Goal: Task Accomplishment & Management: Manage account settings

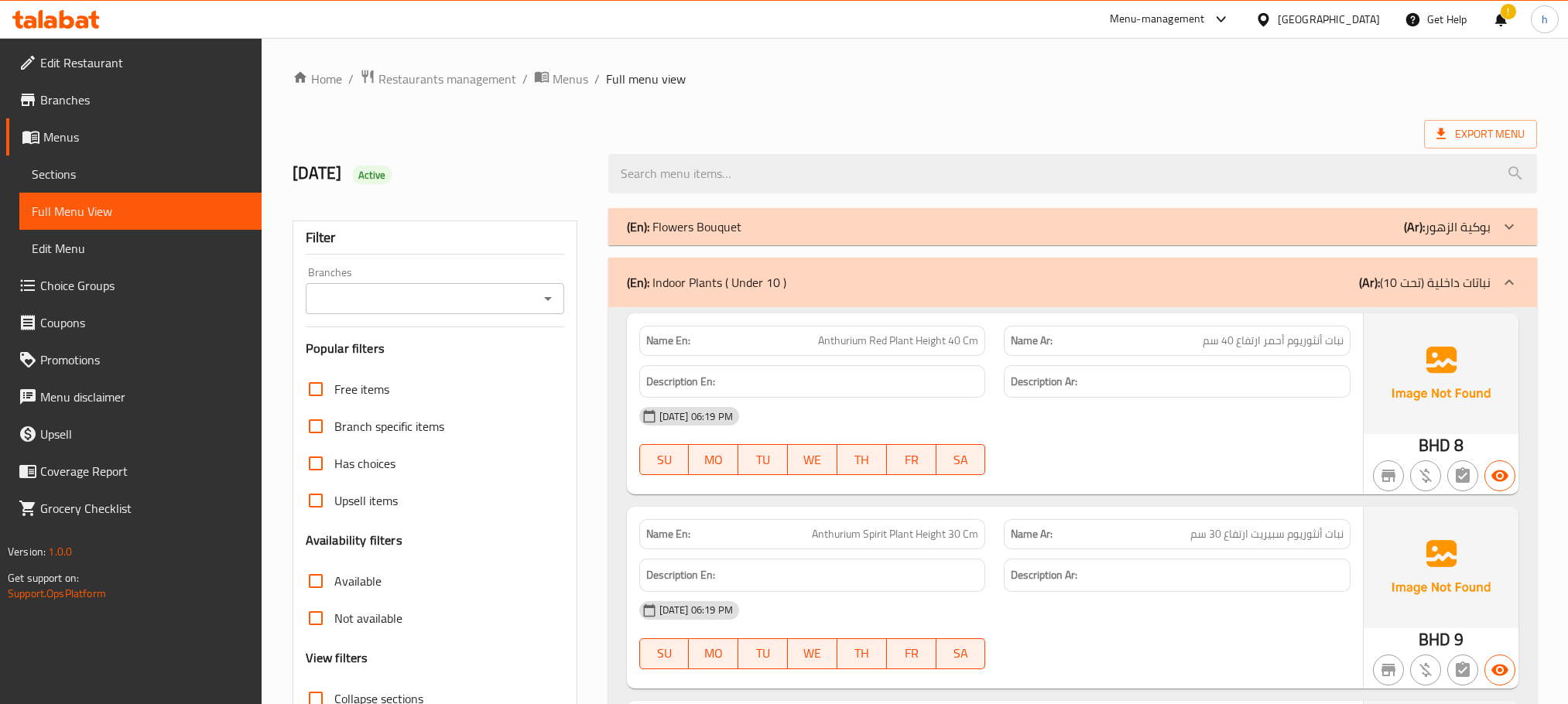
scroll to position [116, 0]
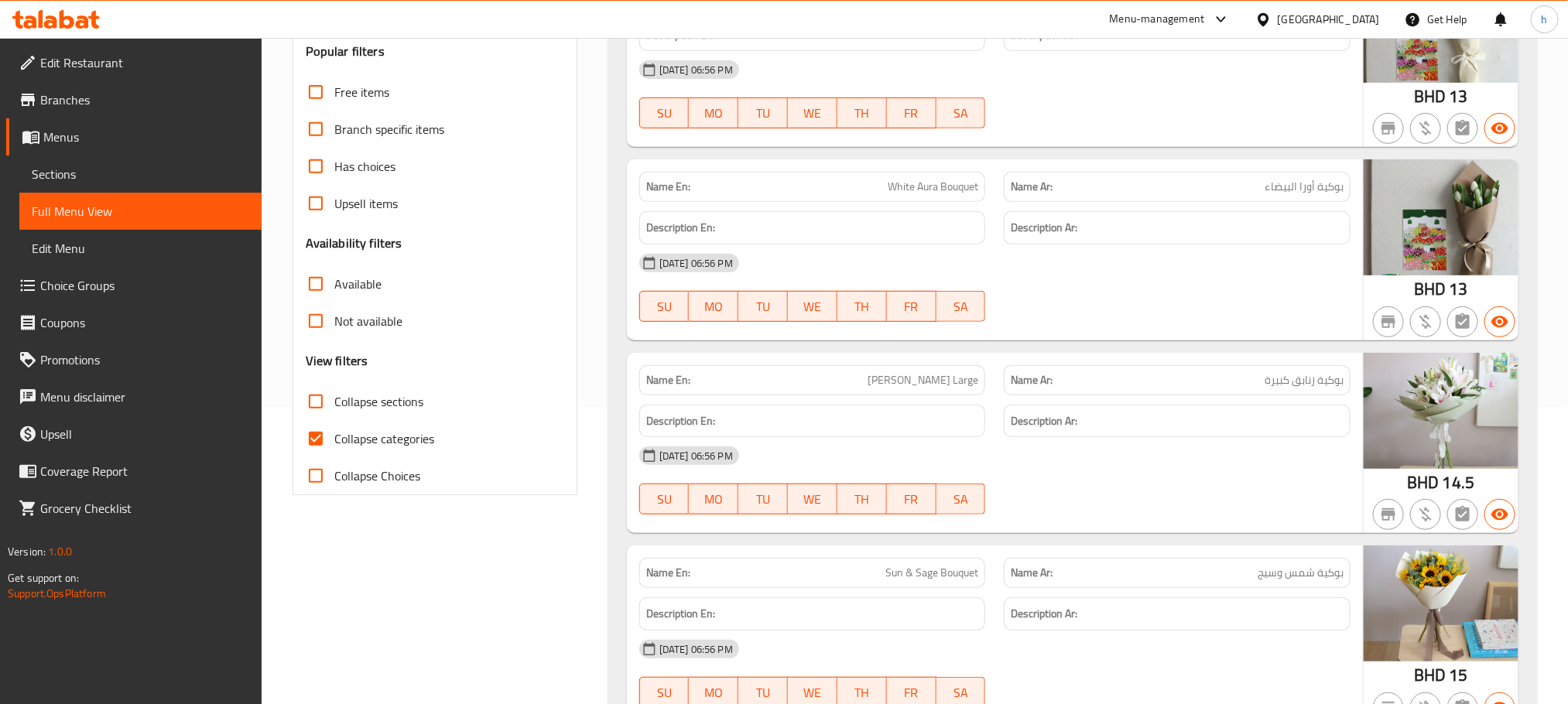
scroll to position [348, 0]
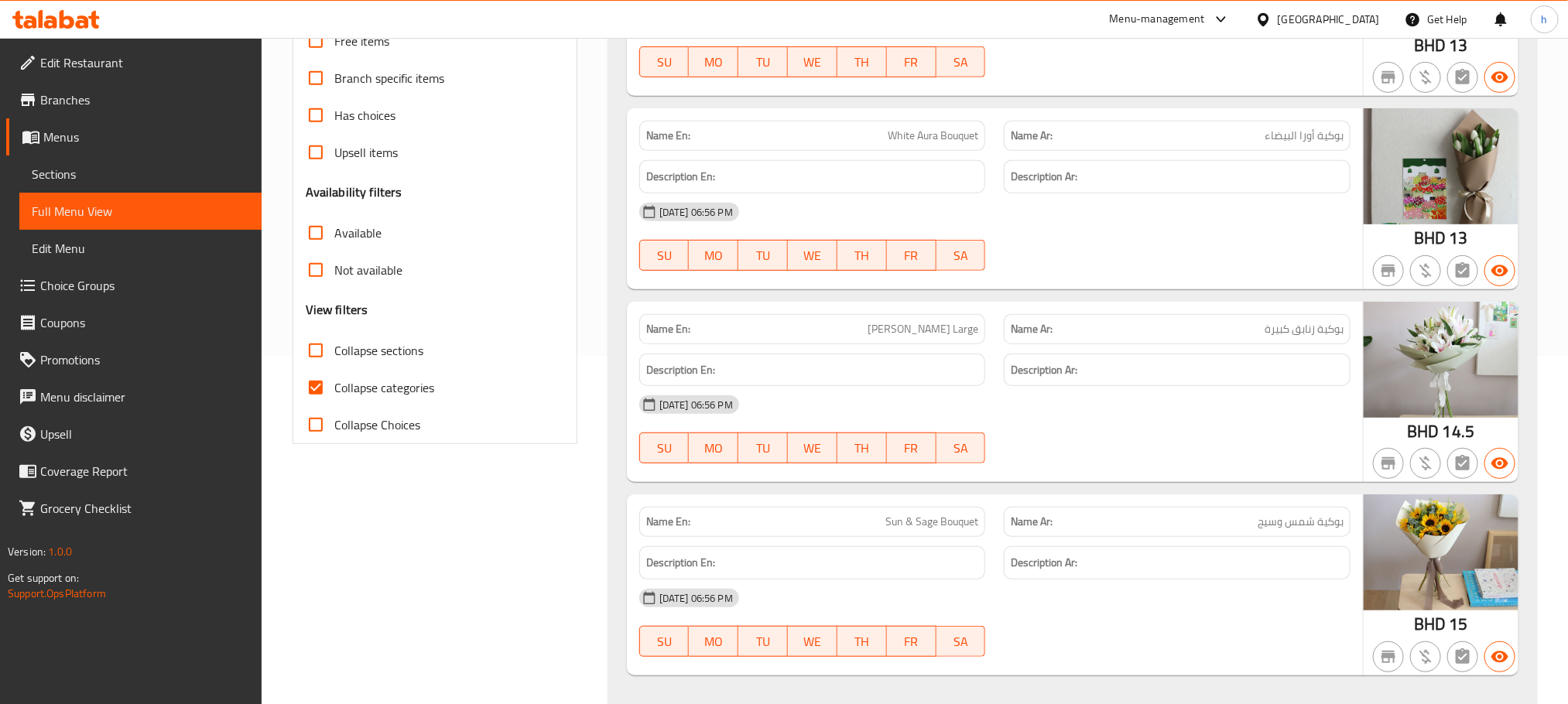
click at [318, 391] on input "Collapse categories" at bounding box center [315, 388] width 37 height 37
checkbox input "false"
click at [316, 427] on input "Collapse Choices" at bounding box center [315, 425] width 37 height 37
checkbox input "true"
click at [317, 388] on input "Collapse categories" at bounding box center [315, 388] width 37 height 37
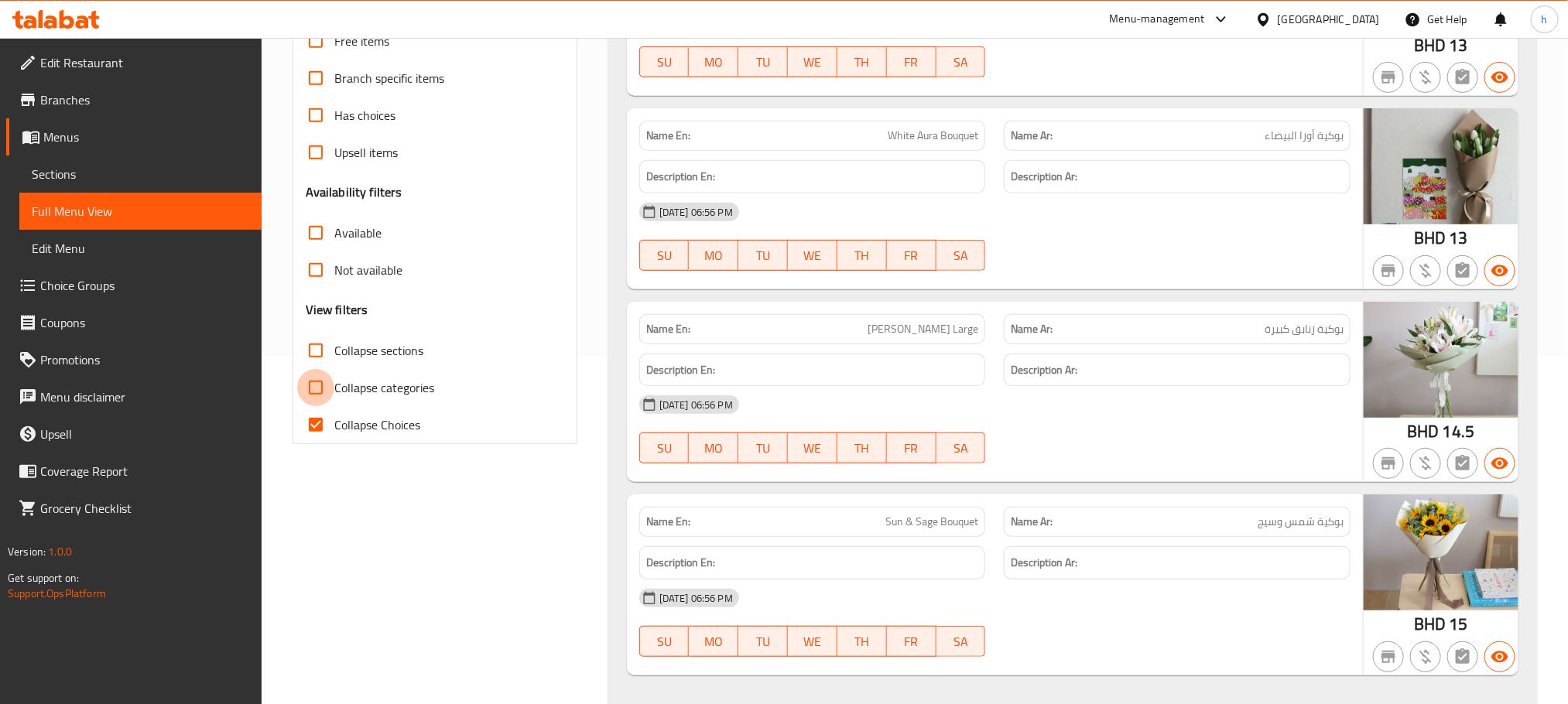
checkbox input "true"
click at [311, 349] on input "Collapse sections" at bounding box center [315, 350] width 37 height 37
checkbox input "true"
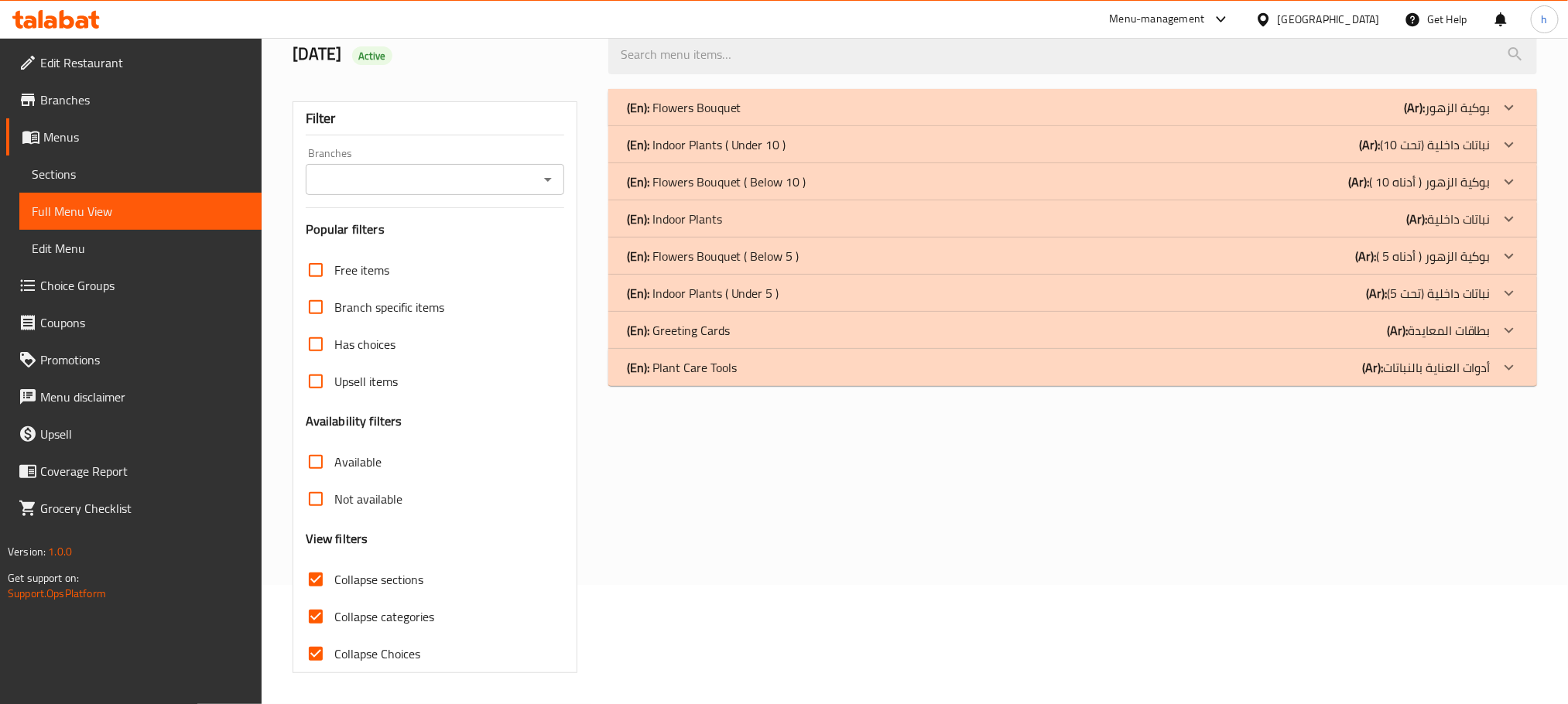
scroll to position [121, 0]
click at [317, 656] on input "Collapse Choices" at bounding box center [315, 654] width 37 height 37
checkbox input "false"
click at [317, 609] on input "Collapse categories" at bounding box center [315, 616] width 37 height 37
checkbox input "false"
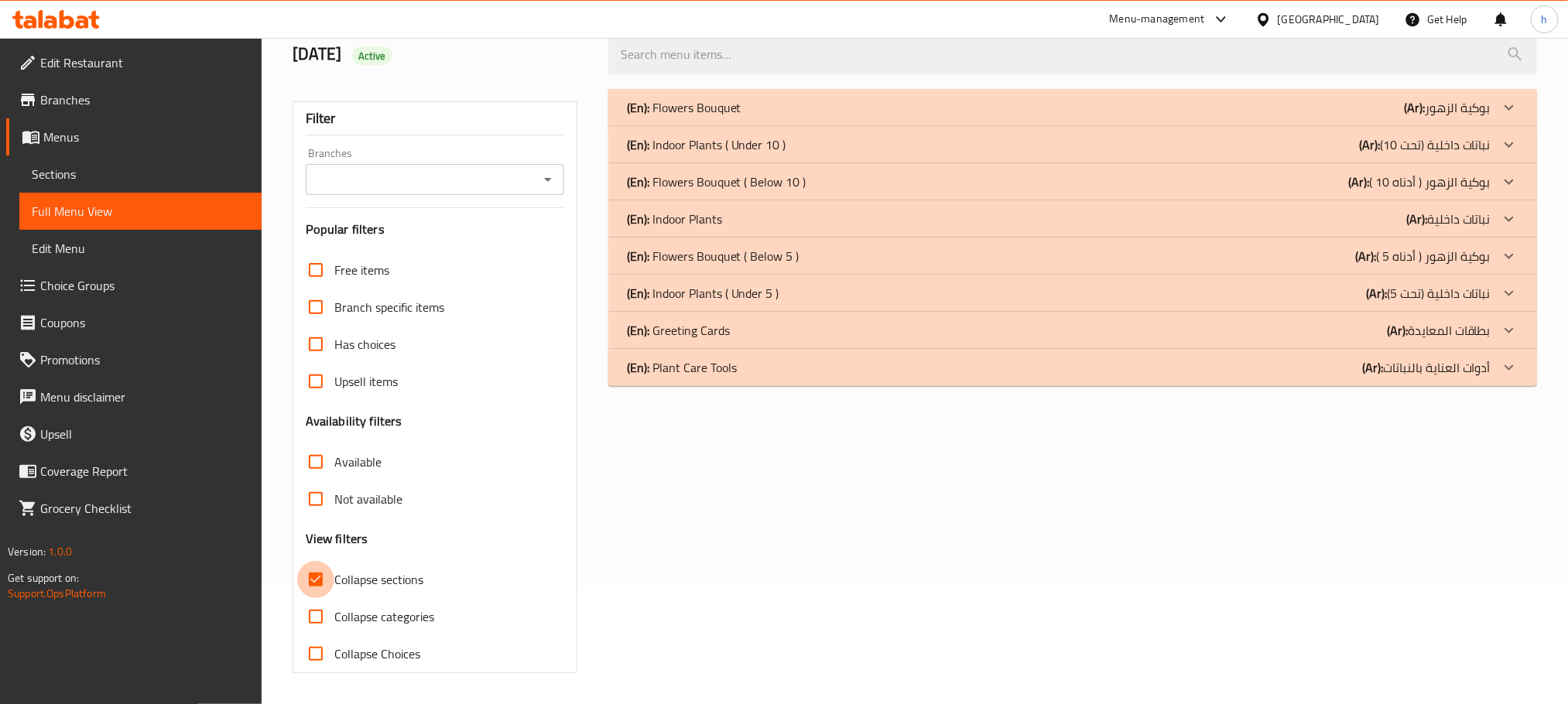
click at [317, 571] on input "Collapse sections" at bounding box center [315, 580] width 37 height 37
checkbox input "false"
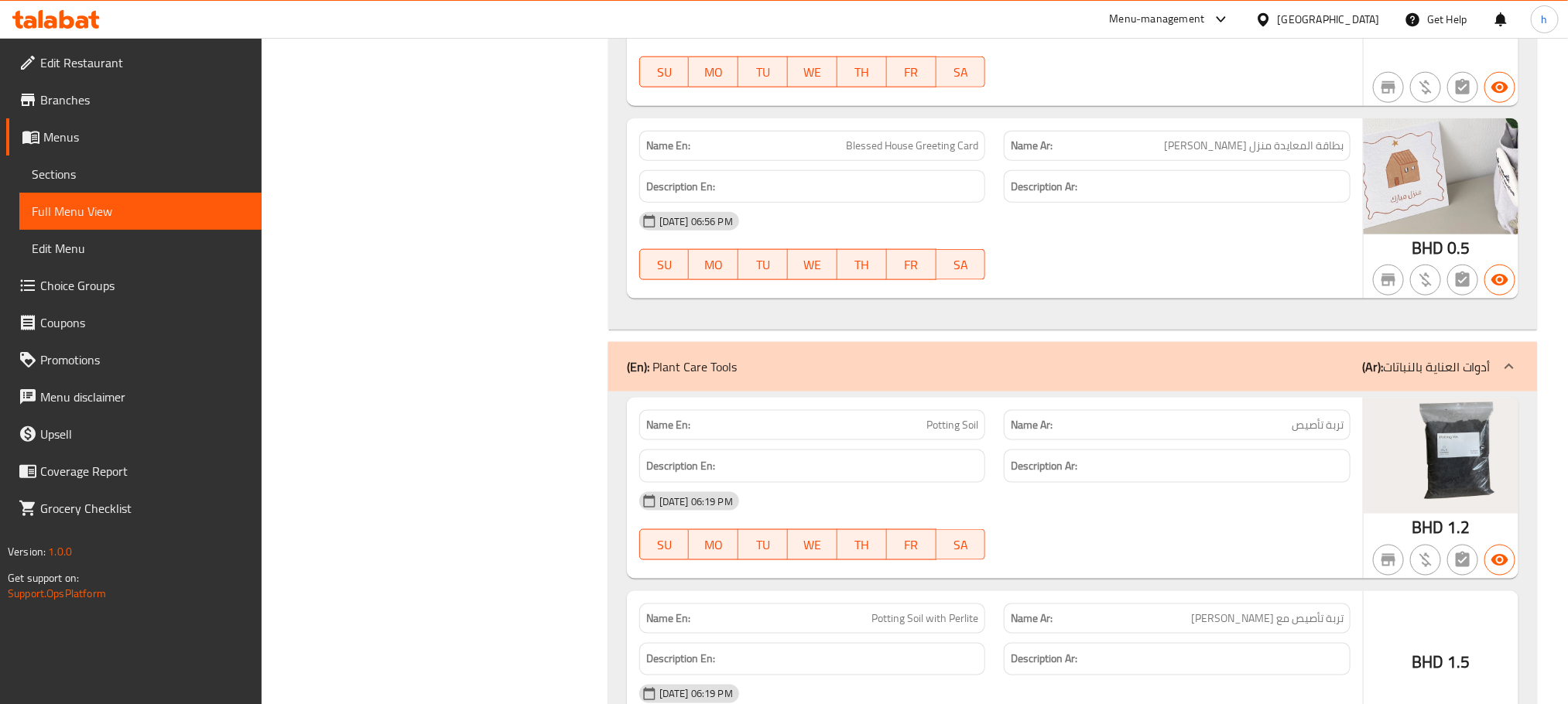
scroll to position [10528, 0]
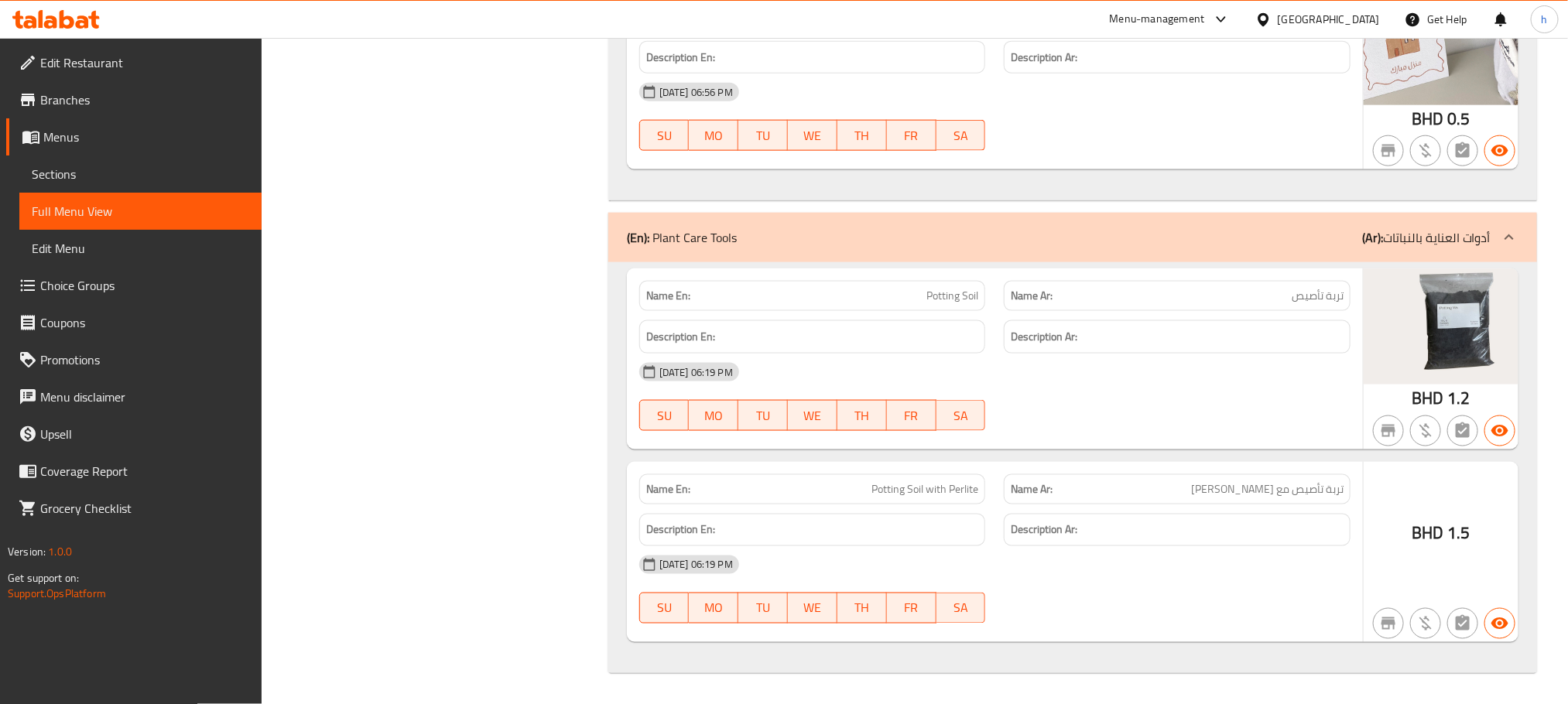
click at [79, 249] on span "Edit Menu" at bounding box center [140, 248] width 217 height 18
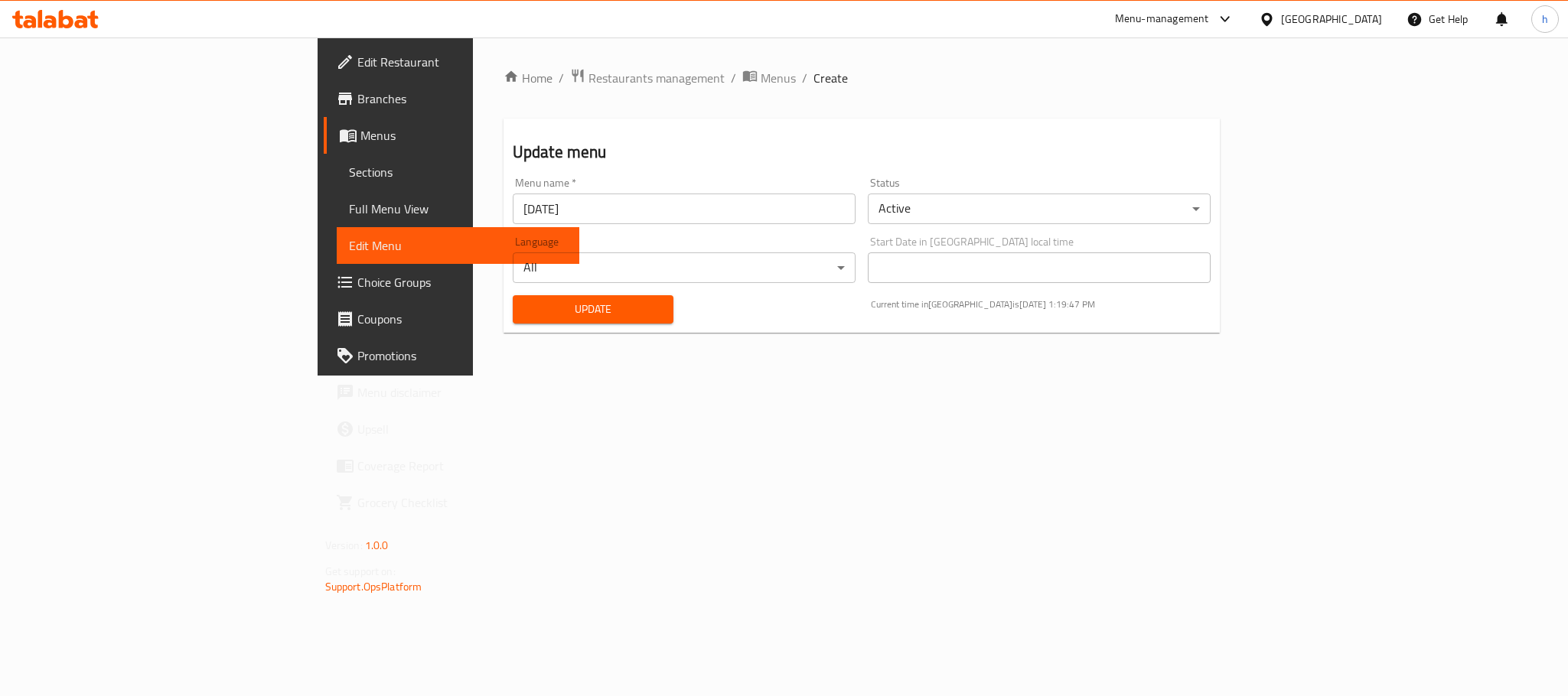
click at [349, 207] on span "Full Menu View" at bounding box center [458, 209] width 218 height 18
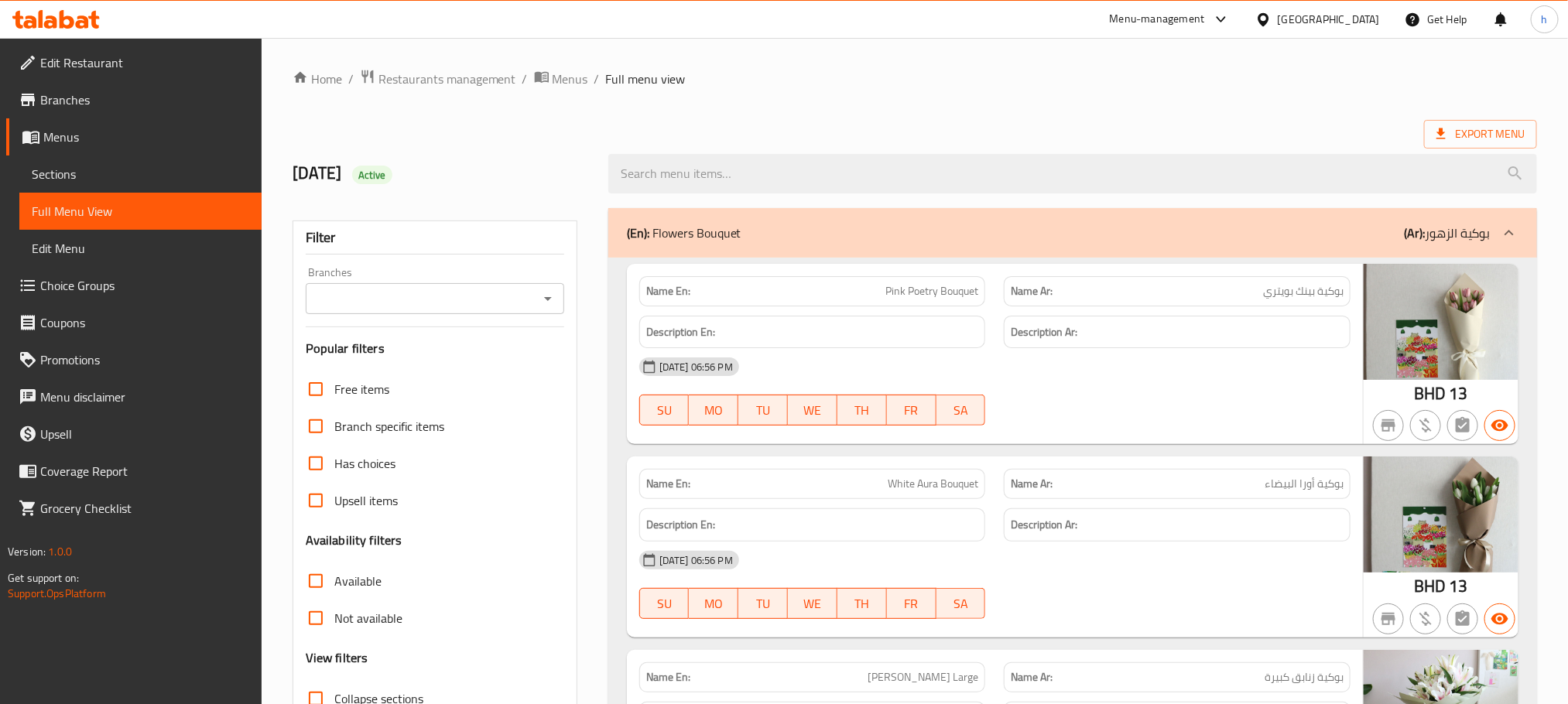
scroll to position [348, 0]
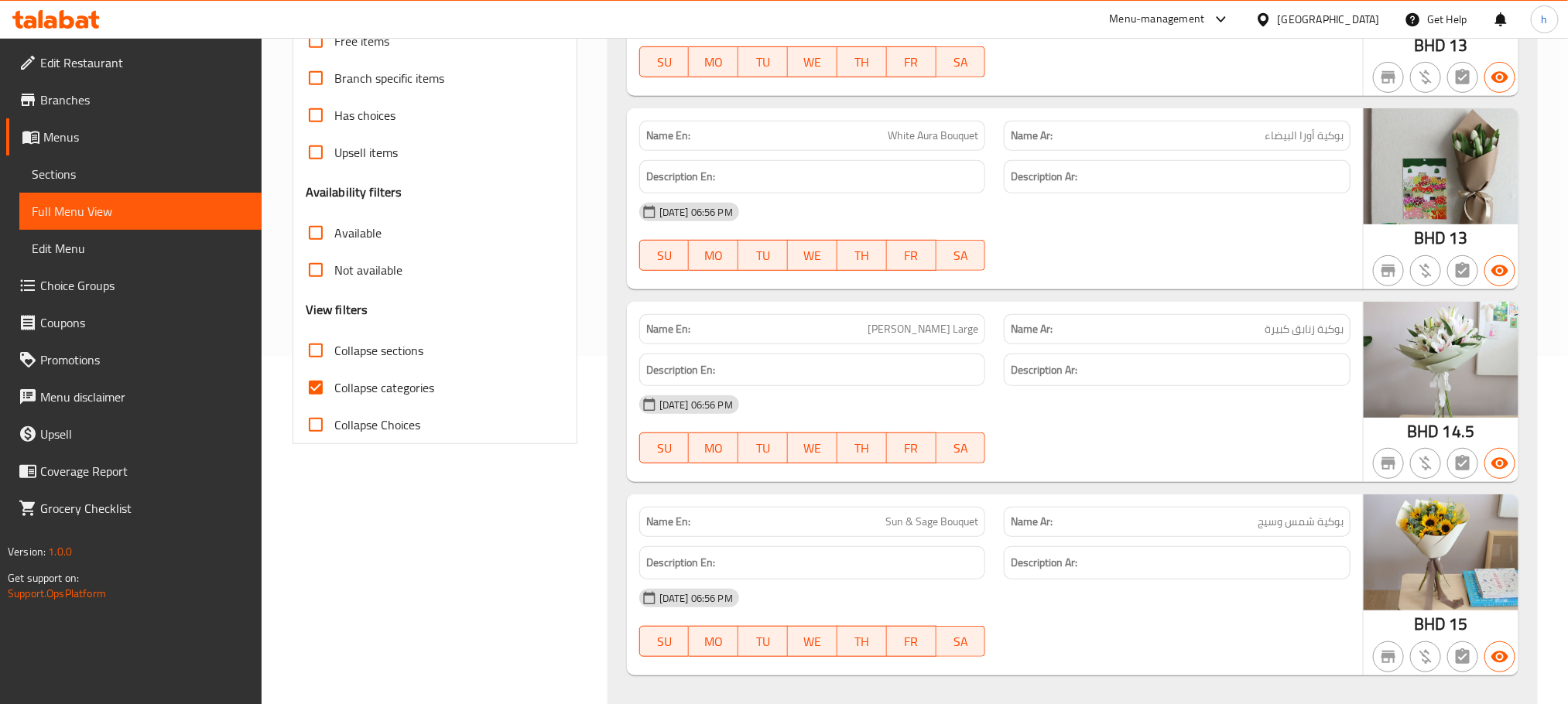
click at [309, 393] on input "Collapse categories" at bounding box center [315, 388] width 37 height 37
checkbox input "false"
click at [316, 351] on input "Collapse sections" at bounding box center [315, 350] width 37 height 37
checkbox input "true"
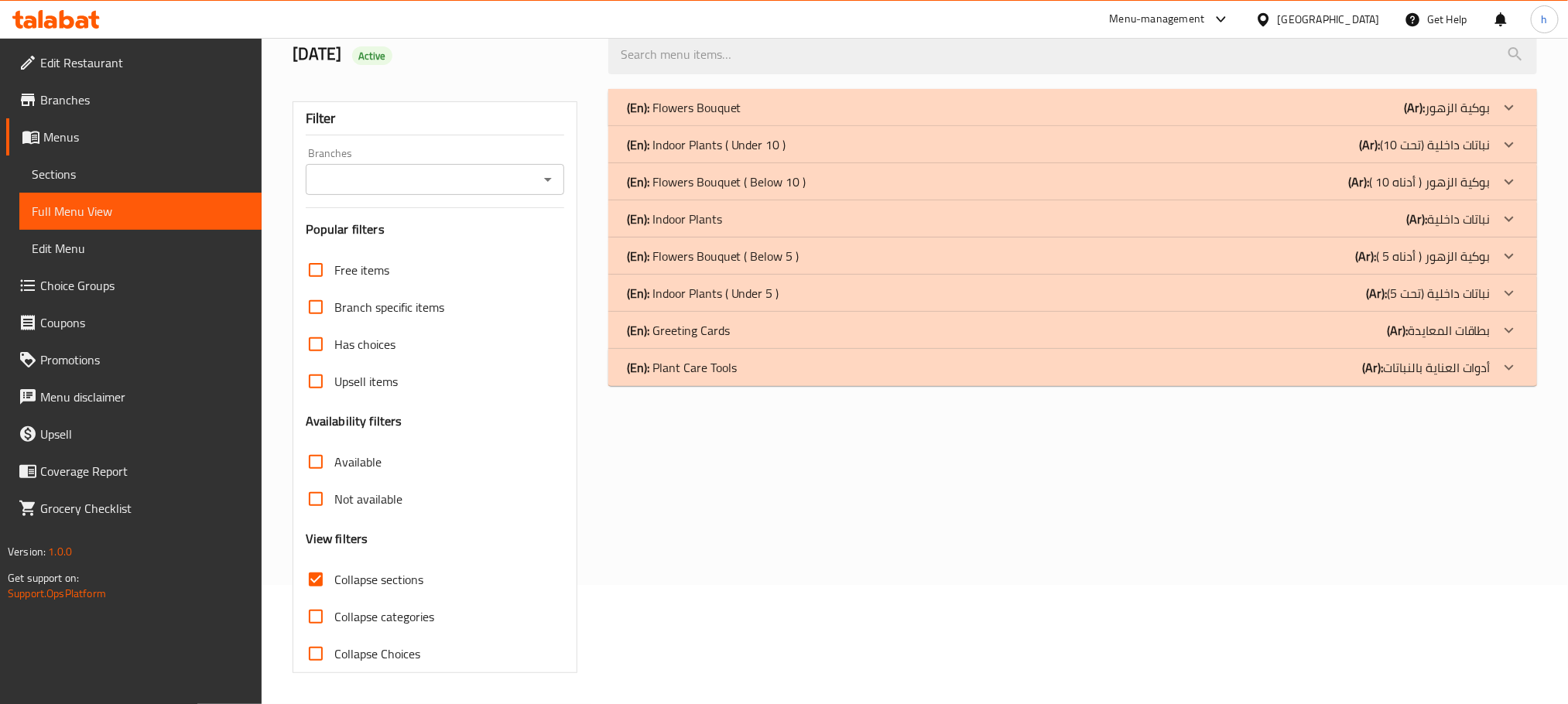
scroll to position [121, 0]
click at [316, 351] on input "Has choices" at bounding box center [315, 344] width 37 height 37
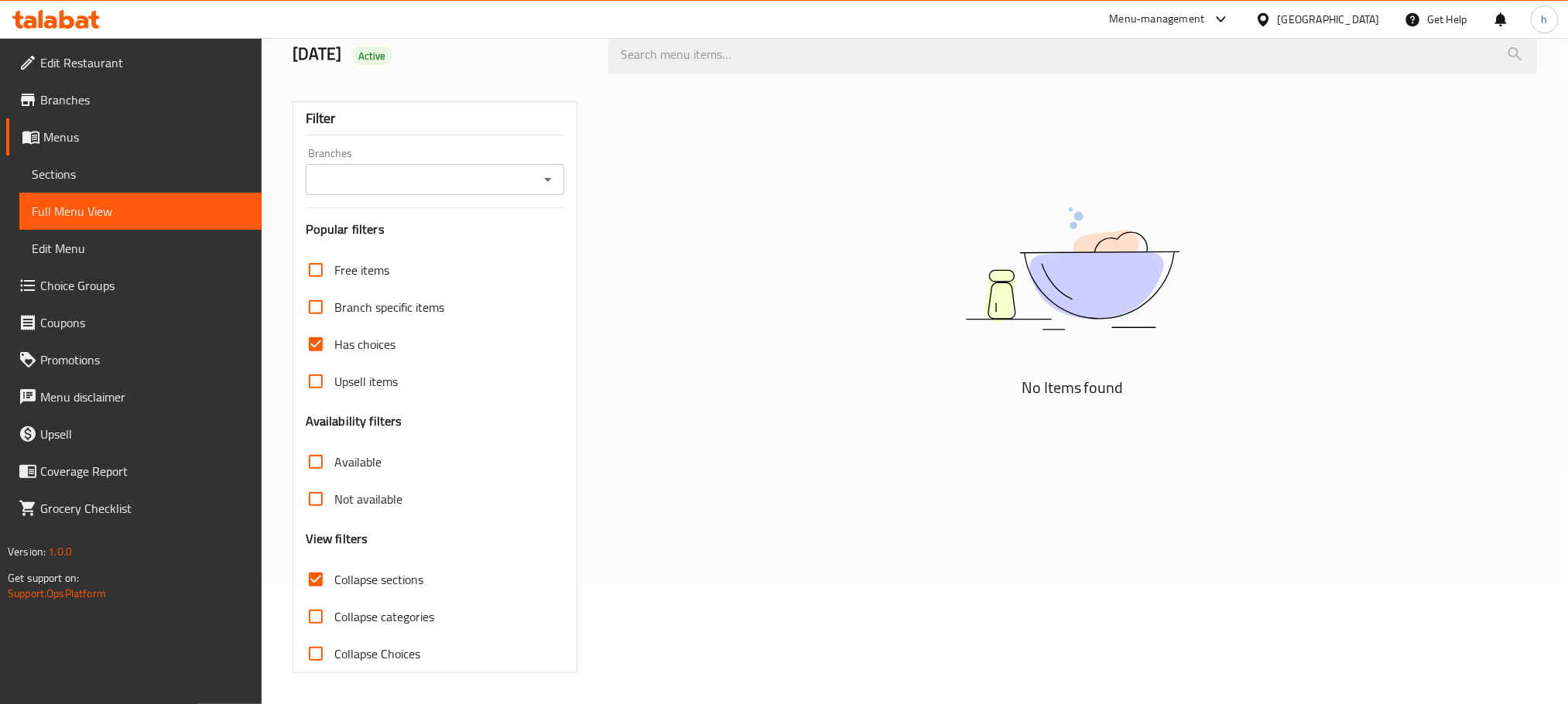
click at [316, 351] on input "Has choices" at bounding box center [315, 344] width 37 height 37
checkbox input "false"
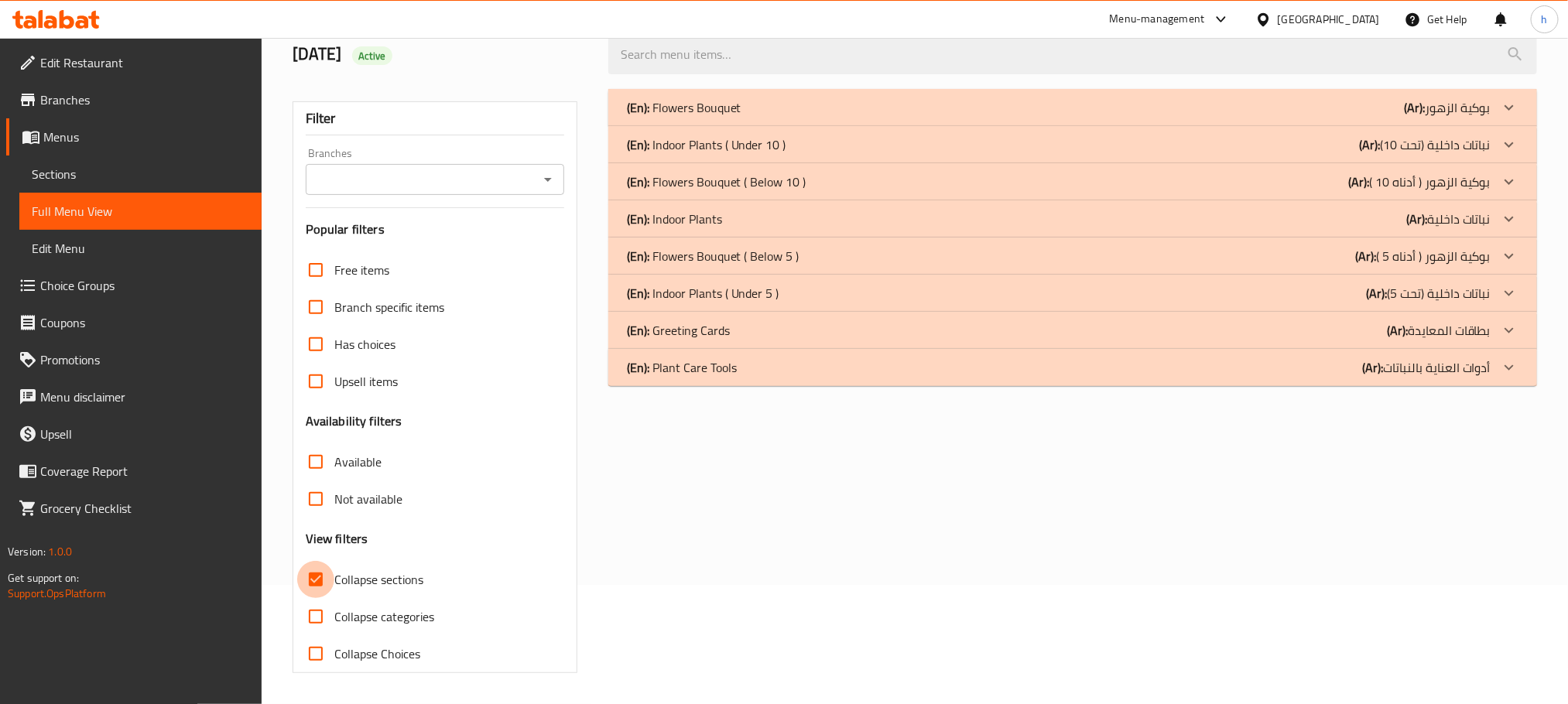
click at [319, 584] on input "Collapse sections" at bounding box center [315, 580] width 37 height 37
checkbox input "false"
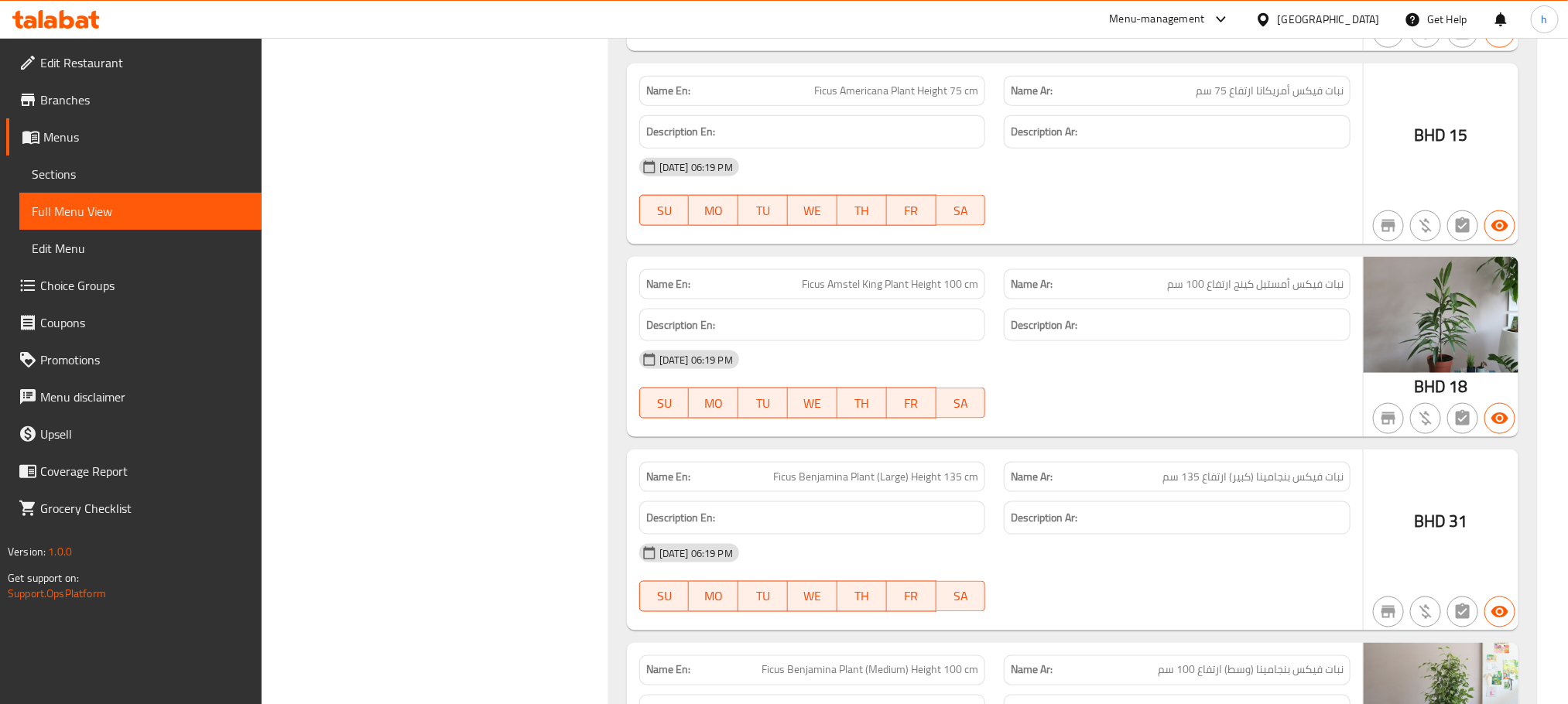
scroll to position [3836, 0]
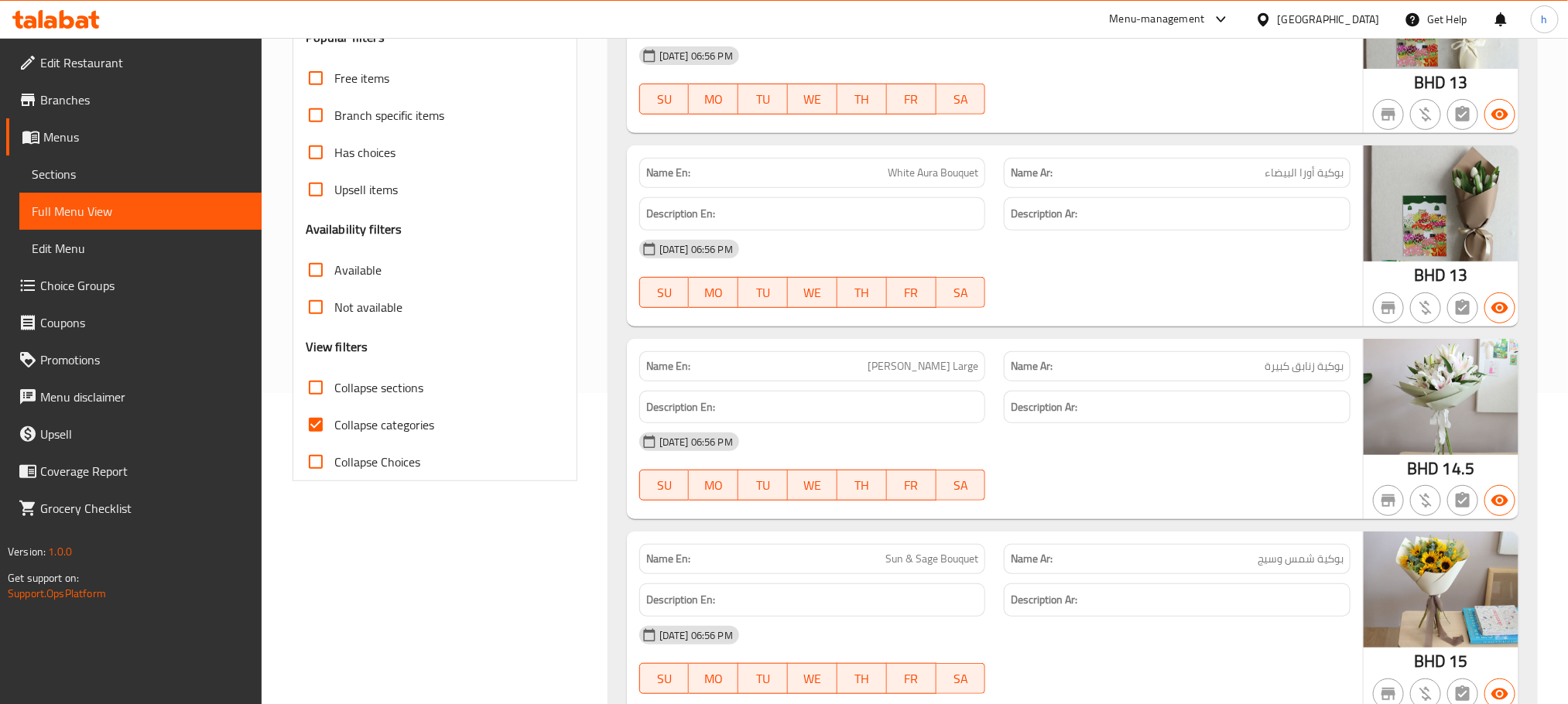
scroll to position [232, 0]
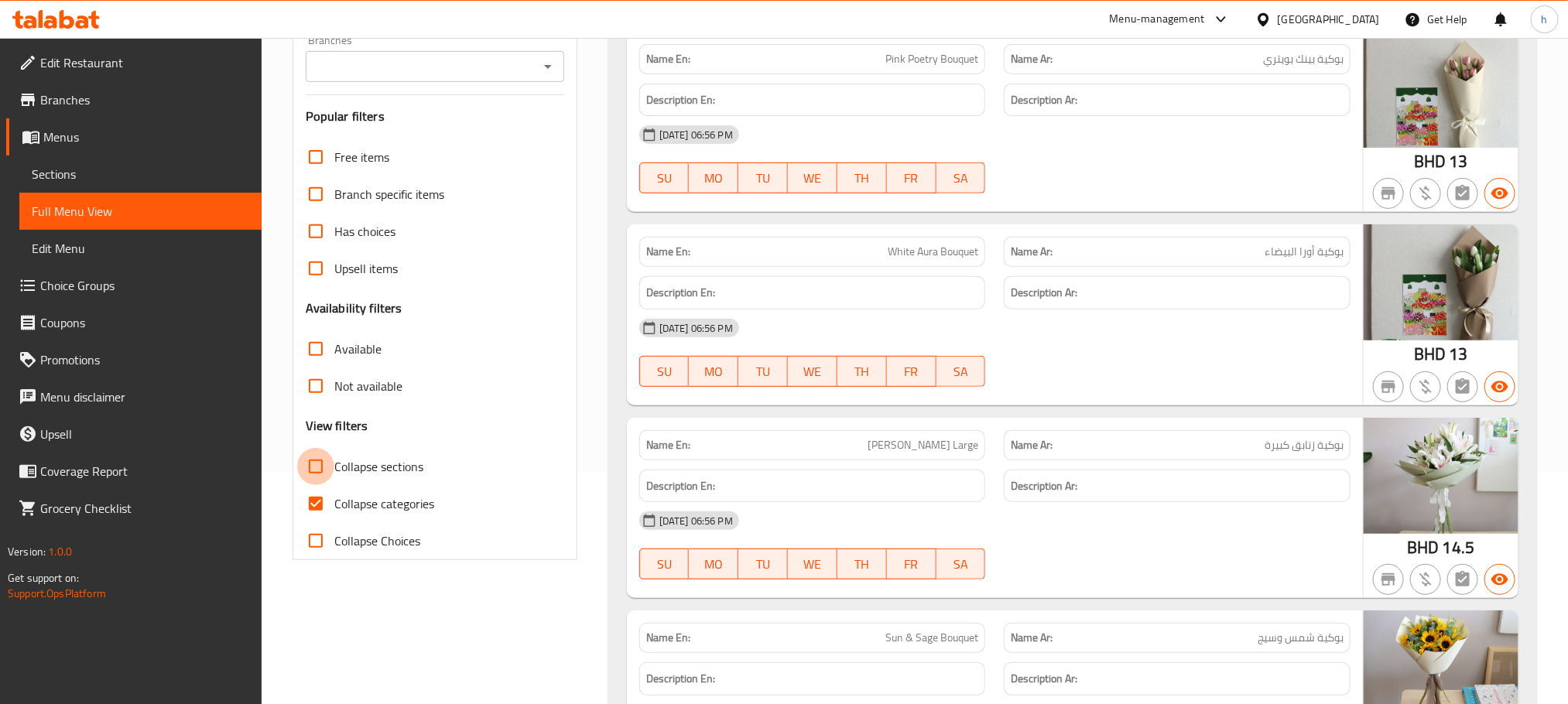
click at [316, 469] on input "Collapse sections" at bounding box center [315, 467] width 37 height 37
checkbox input "true"
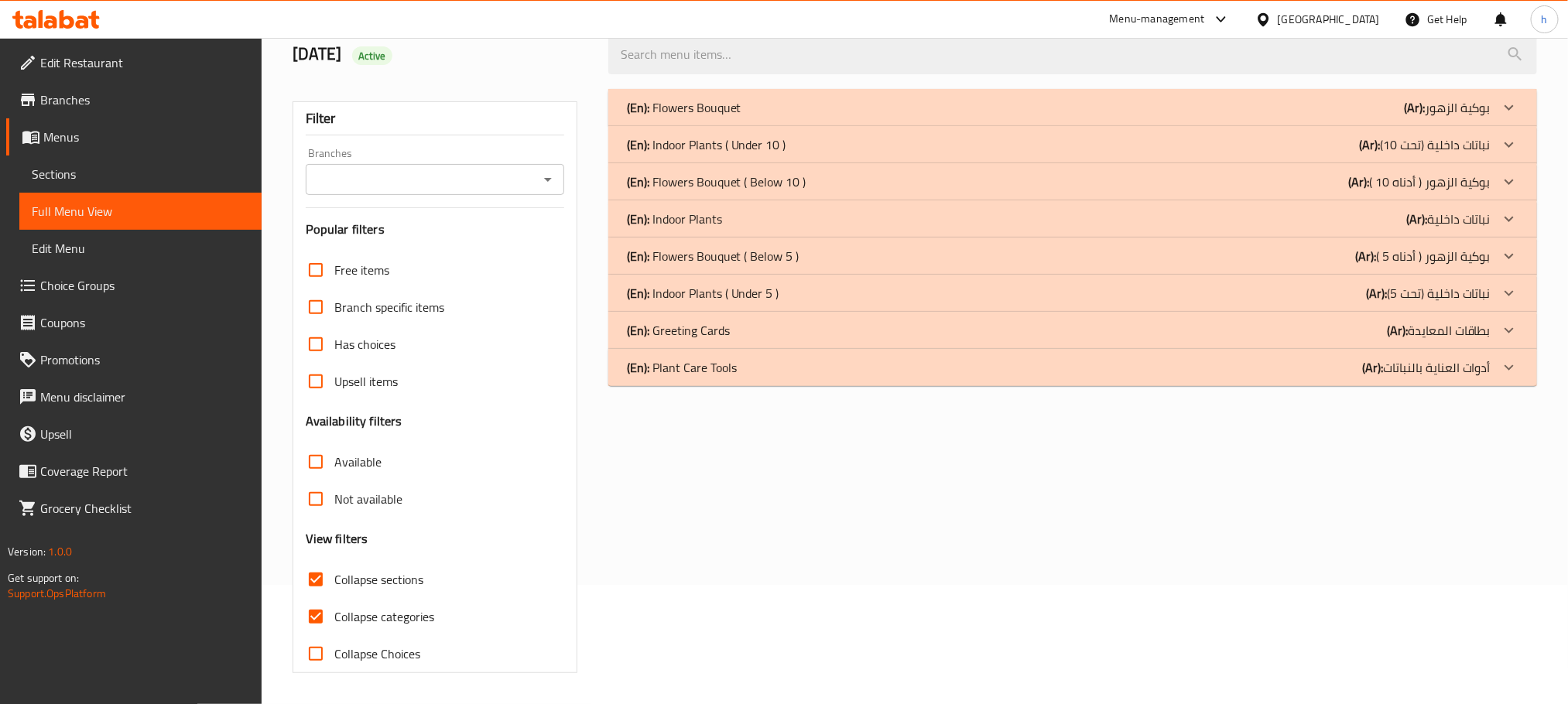
scroll to position [121, 0]
click at [317, 651] on input "Collapse Choices" at bounding box center [315, 654] width 37 height 37
checkbox input "true"
click at [318, 581] on input "Collapse sections" at bounding box center [315, 580] width 37 height 37
checkbox input "false"
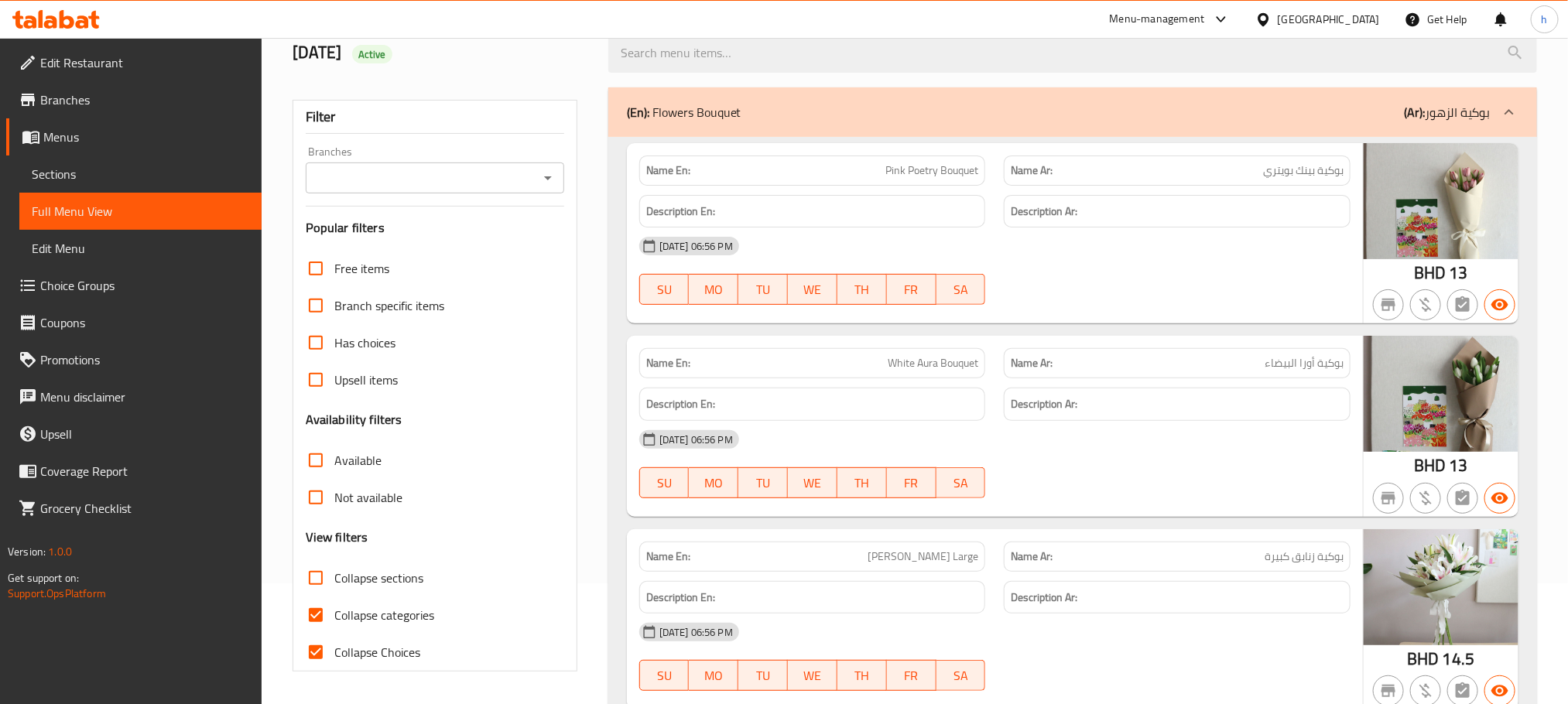
click at [317, 616] on input "Collapse categories" at bounding box center [315, 616] width 37 height 37
checkbox input "false"
click at [316, 658] on input "Collapse Choices" at bounding box center [315, 652] width 37 height 37
checkbox input "false"
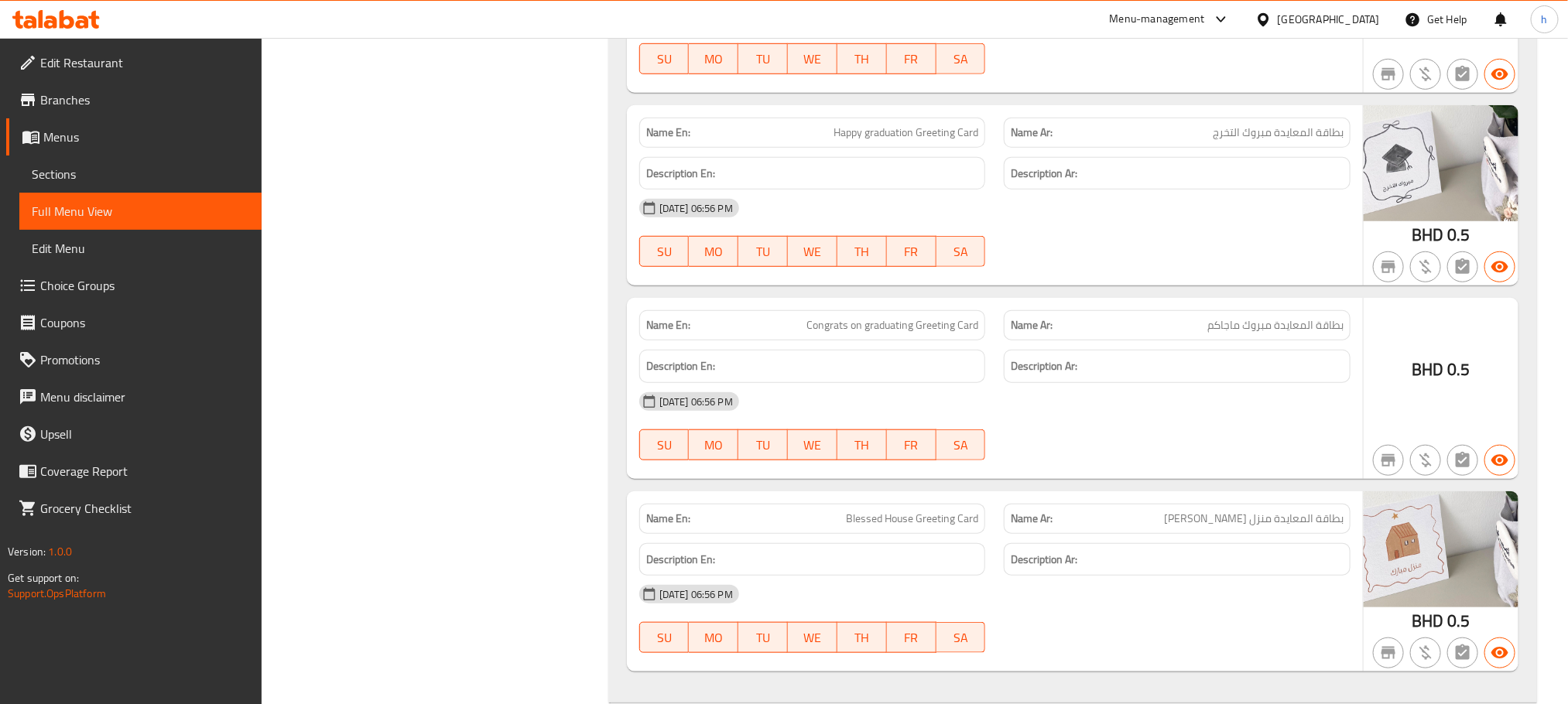
scroll to position [9948, 0]
click at [95, 25] on icon at bounding box center [94, 19] width 11 height 18
